Goal: Find specific page/section: Find specific page/section

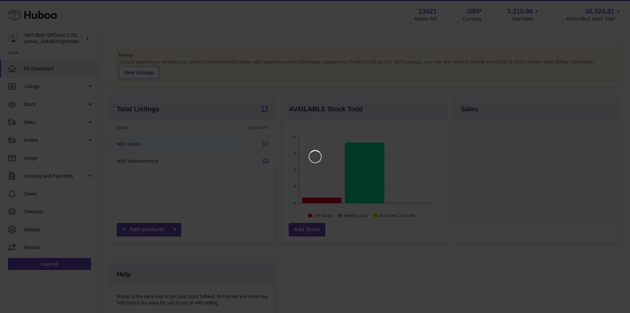
scroll to position [103, 167]
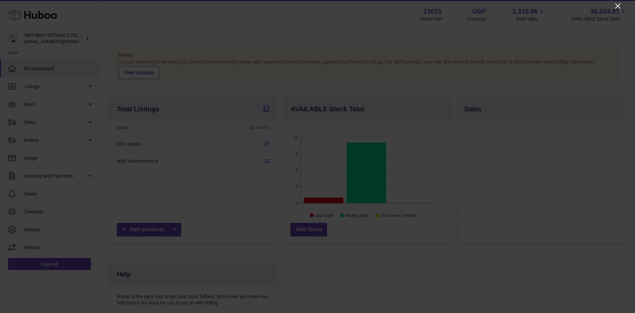
click at [616, 6] on icon "Close" at bounding box center [618, 6] width 8 height 8
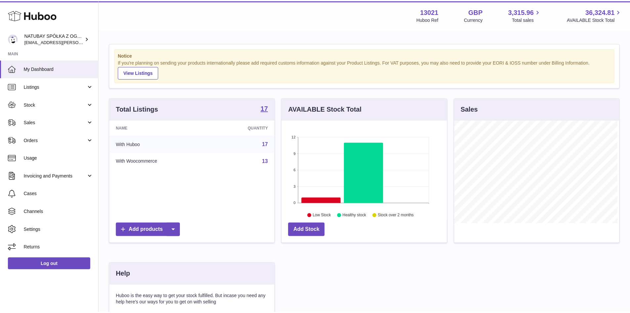
scroll to position [330714, 330653]
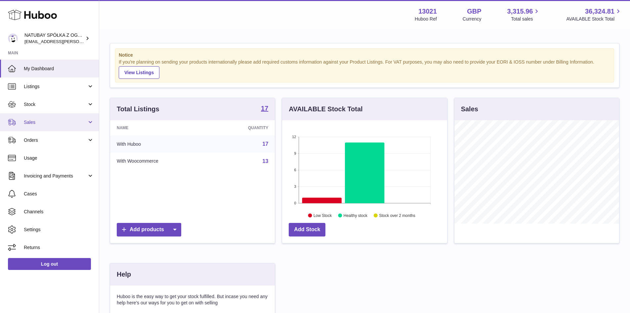
click at [62, 123] on span "Sales" at bounding box center [55, 122] width 63 height 6
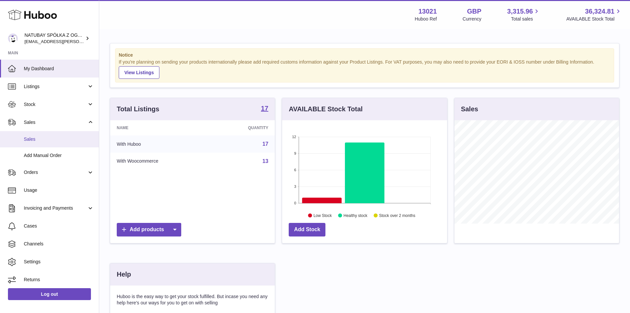
click at [61, 143] on link "Sales" at bounding box center [49, 139] width 99 height 16
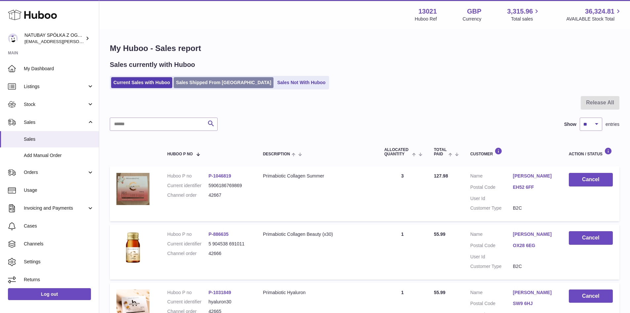
click at [219, 88] on link "Sales Shipped From Huboo" at bounding box center [224, 82] width 100 height 11
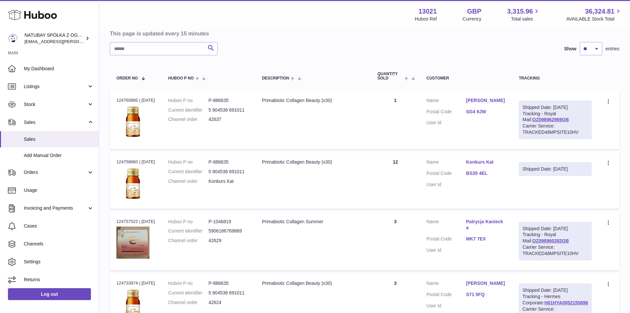
scroll to position [33, 0]
